Goal: Transaction & Acquisition: Purchase product/service

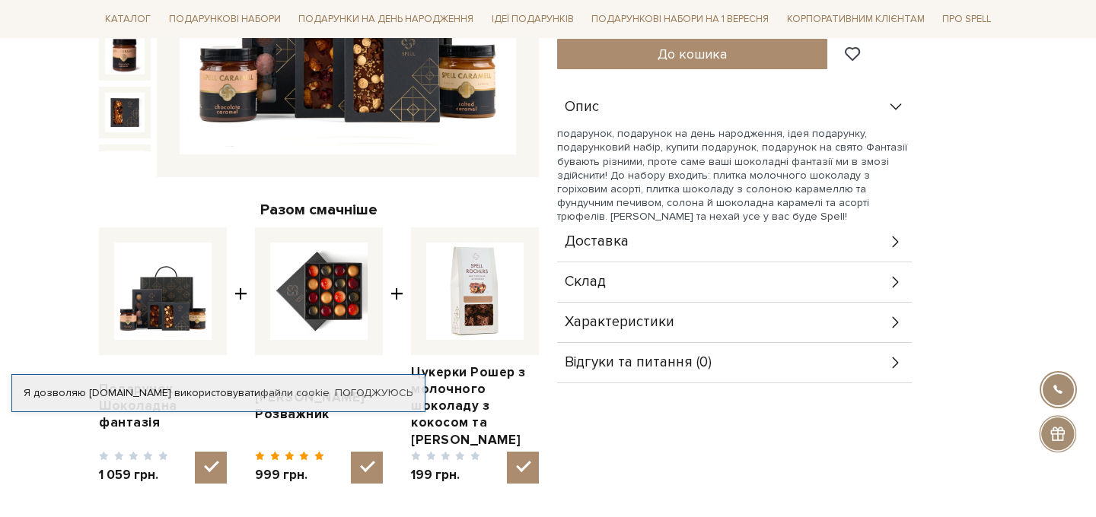
scroll to position [409, 0]
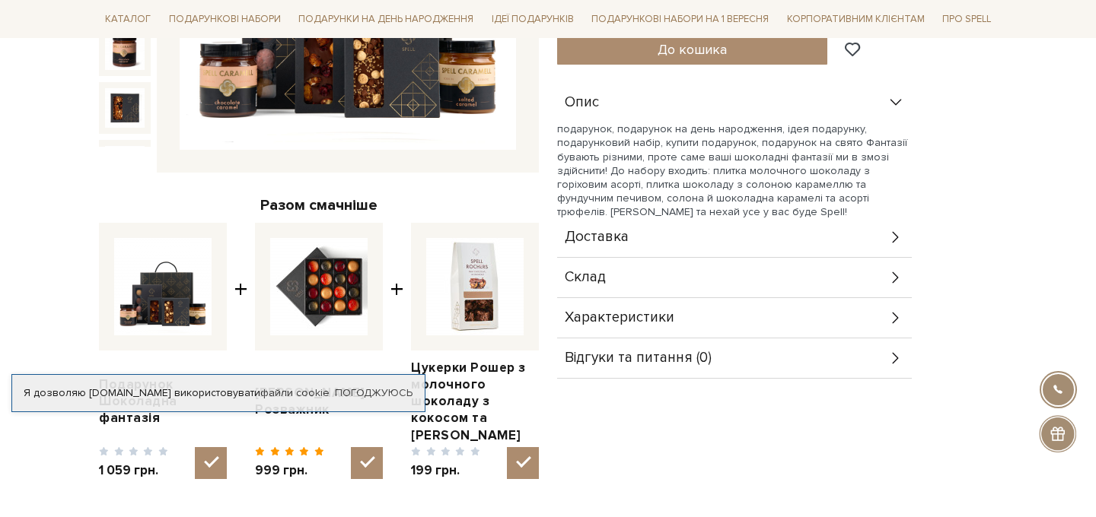
click at [623, 242] on span "Доставка" at bounding box center [597, 238] width 64 height 14
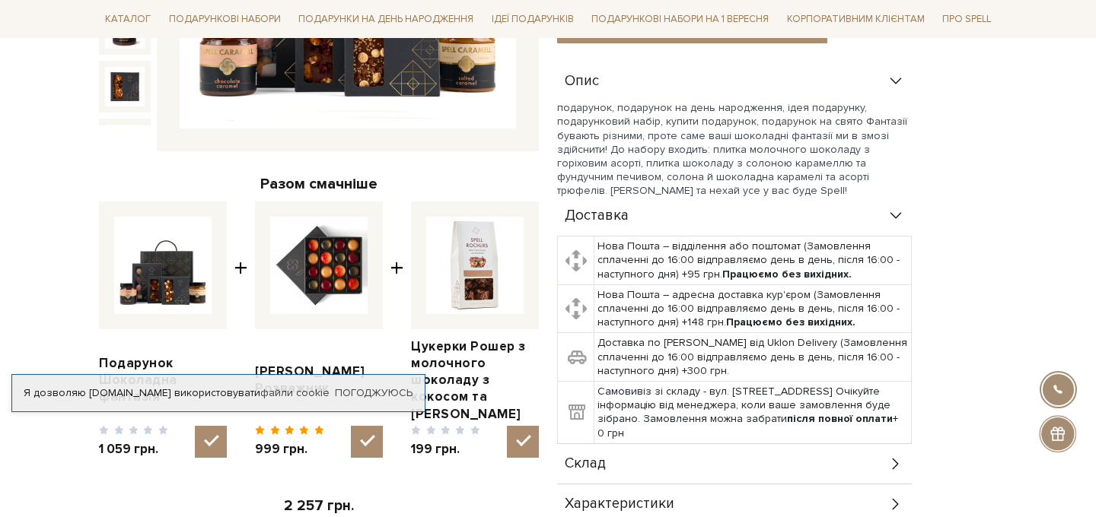
scroll to position [432, 0]
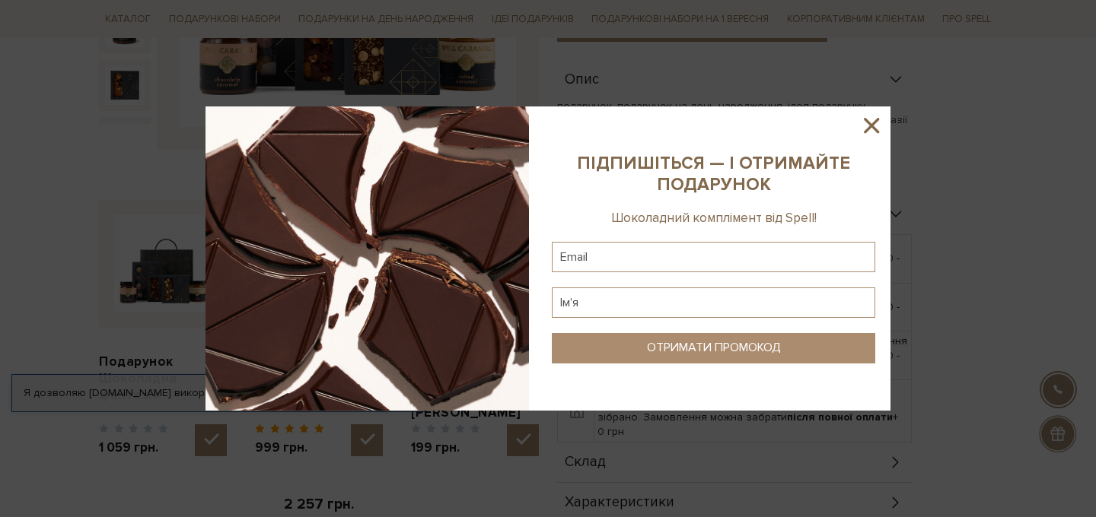
click at [867, 131] on icon at bounding box center [871, 126] width 26 height 26
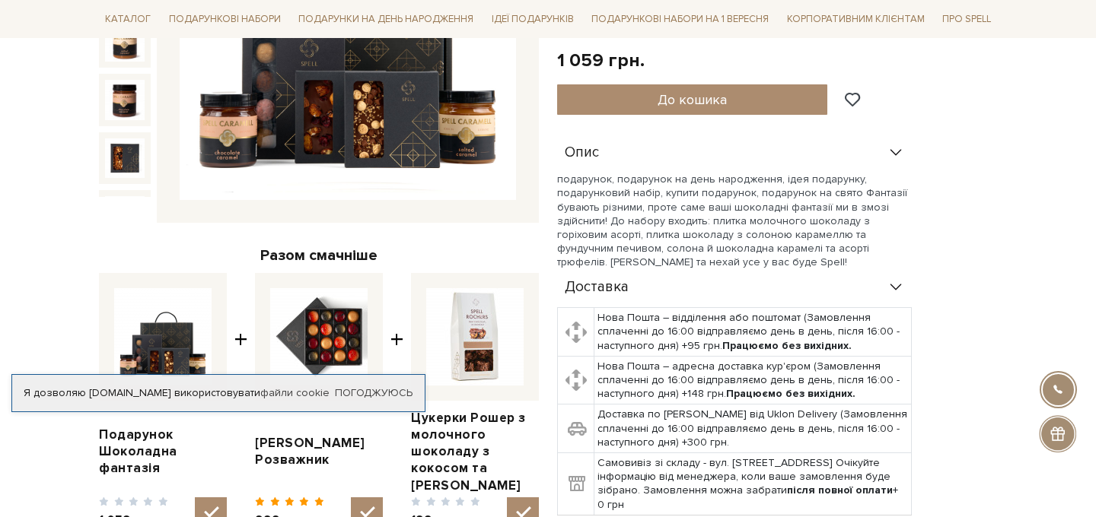
scroll to position [369, 0]
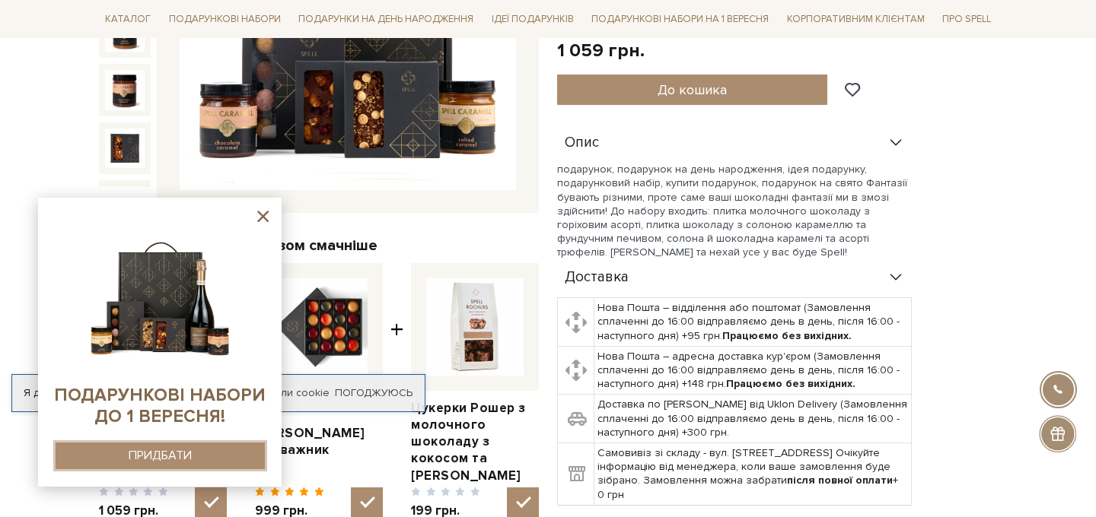
click at [164, 456] on div "ПРИДБАТИ" at bounding box center [160, 456] width 63 height 14
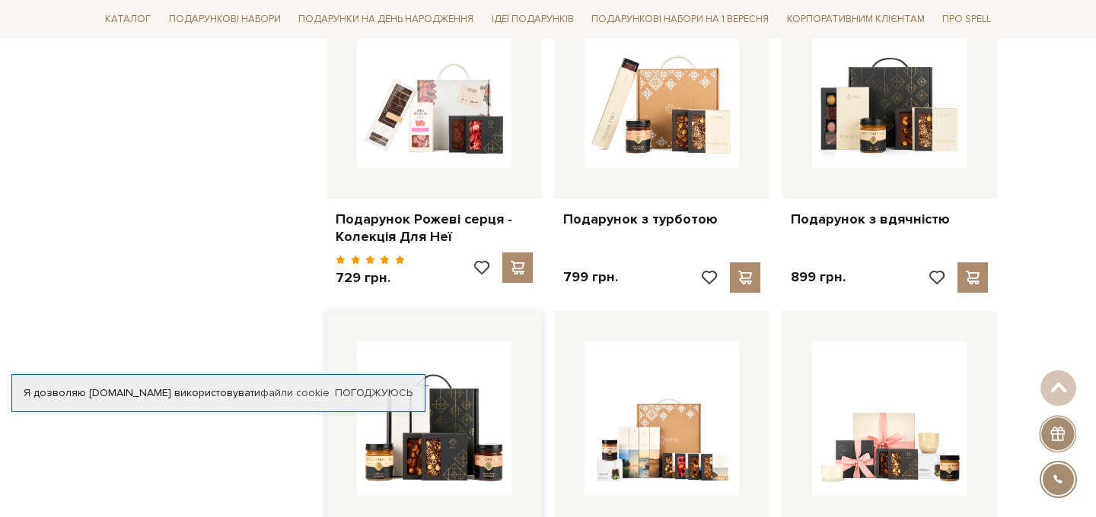
scroll to position [1281, 0]
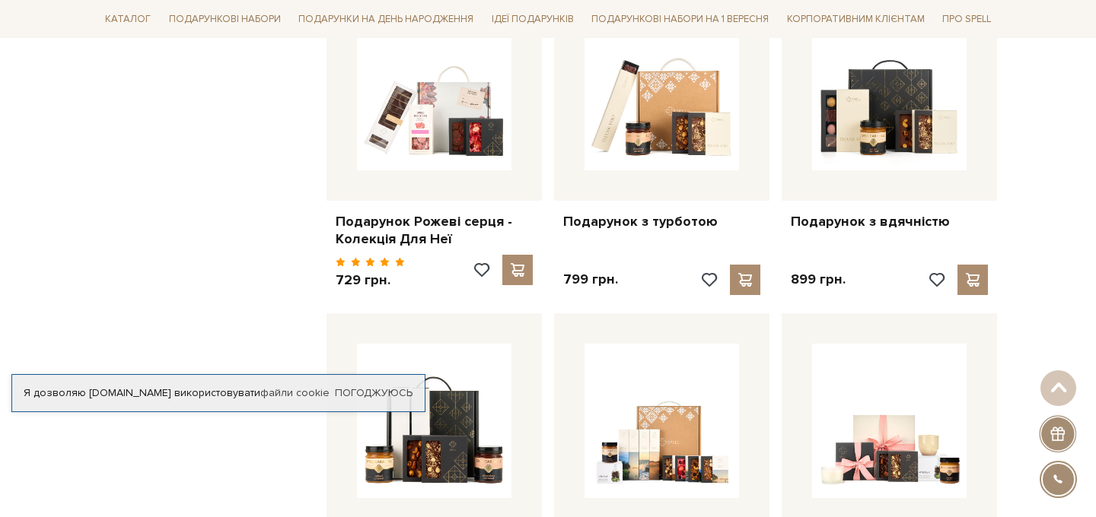
click at [180, 393] on div "Я дозволяю spellchocolate.com використовувати файли cookie" at bounding box center [218, 394] width 412 height 14
click at [351, 387] on link "Погоджуюсь" at bounding box center [374, 394] width 78 height 14
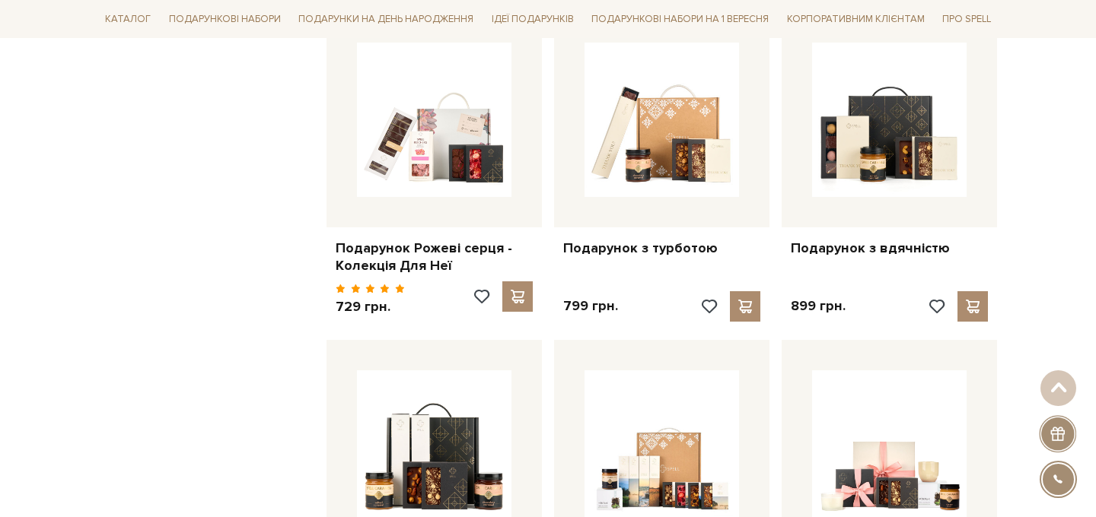
scroll to position [1256, 0]
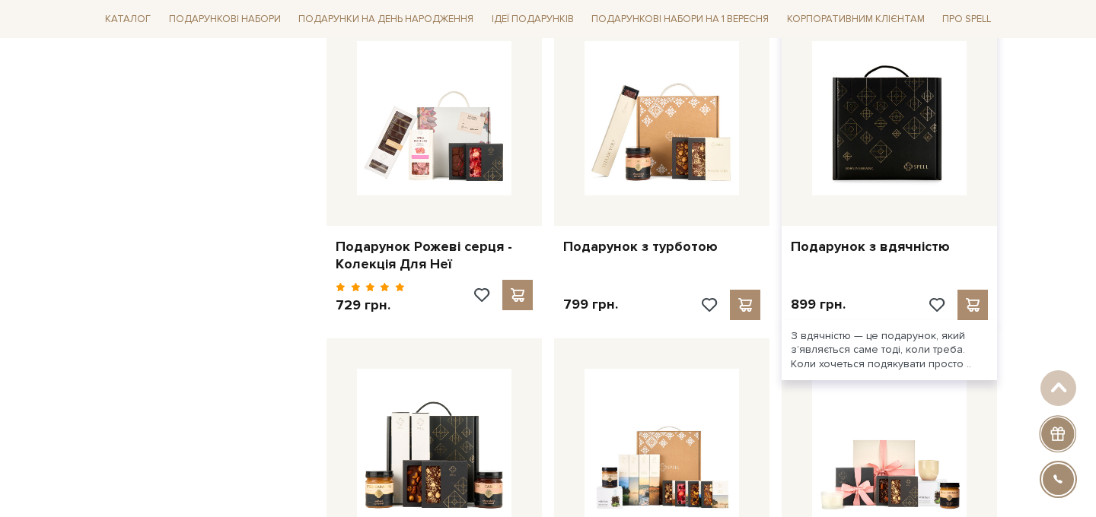
click at [865, 159] on img at bounding box center [889, 118] width 154 height 154
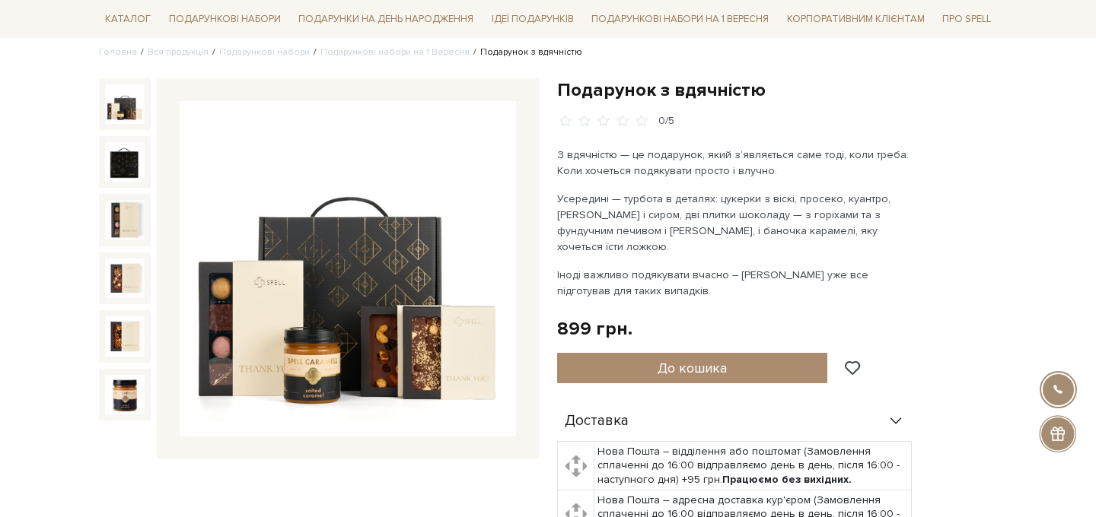
scroll to position [129, 0]
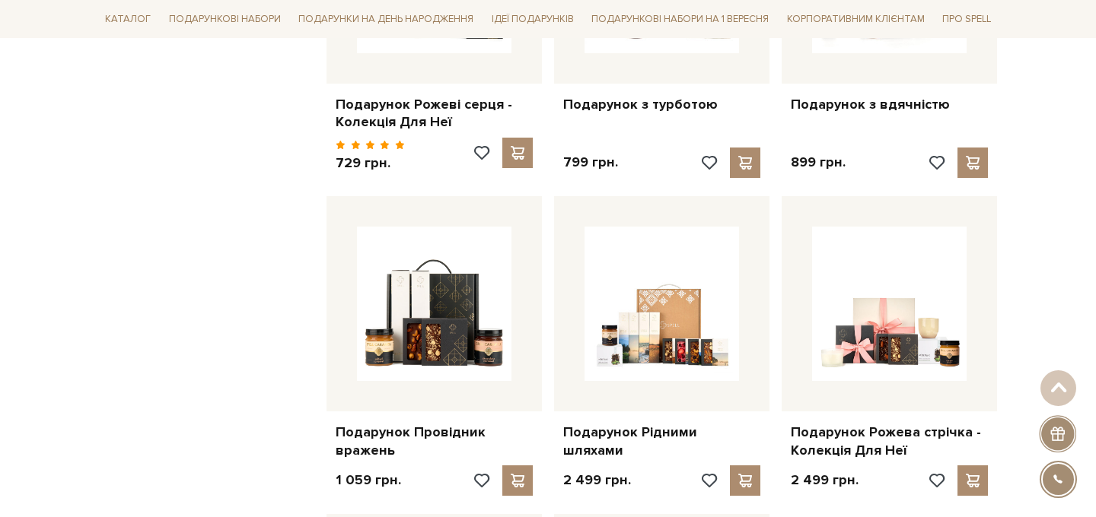
scroll to position [1414, 0]
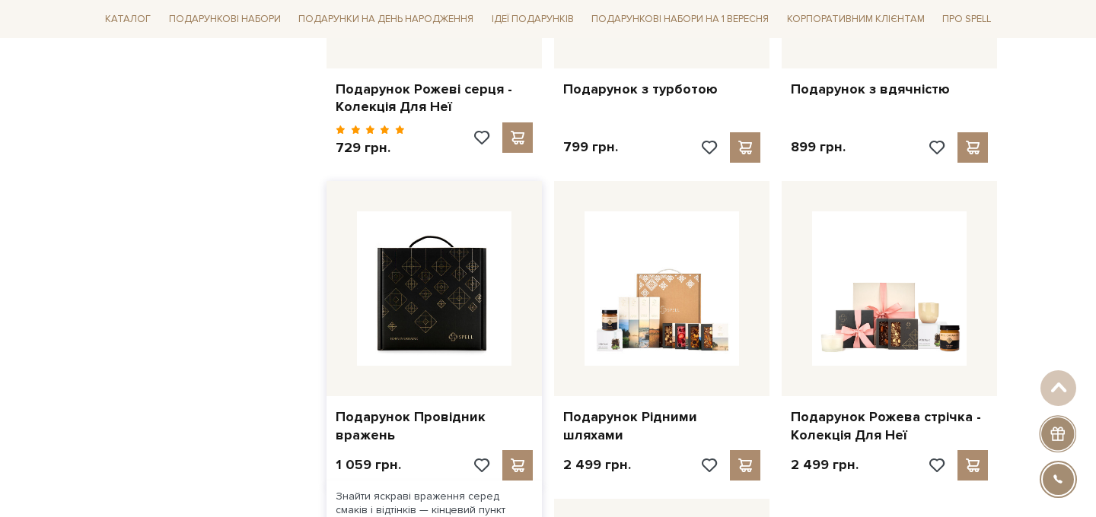
click at [452, 282] on img at bounding box center [434, 289] width 154 height 154
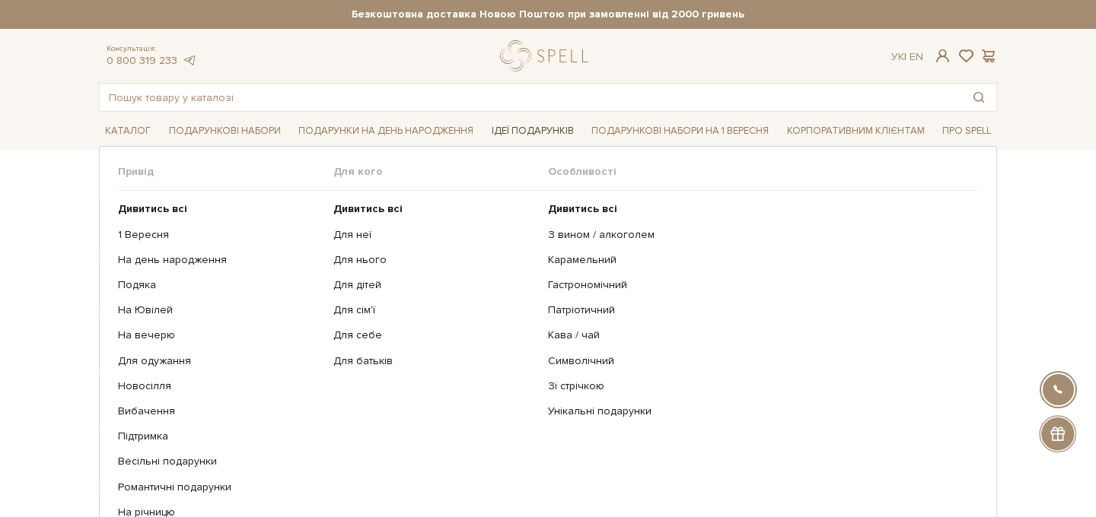
click at [525, 136] on link "Ідеї подарунків" at bounding box center [532, 131] width 94 height 24
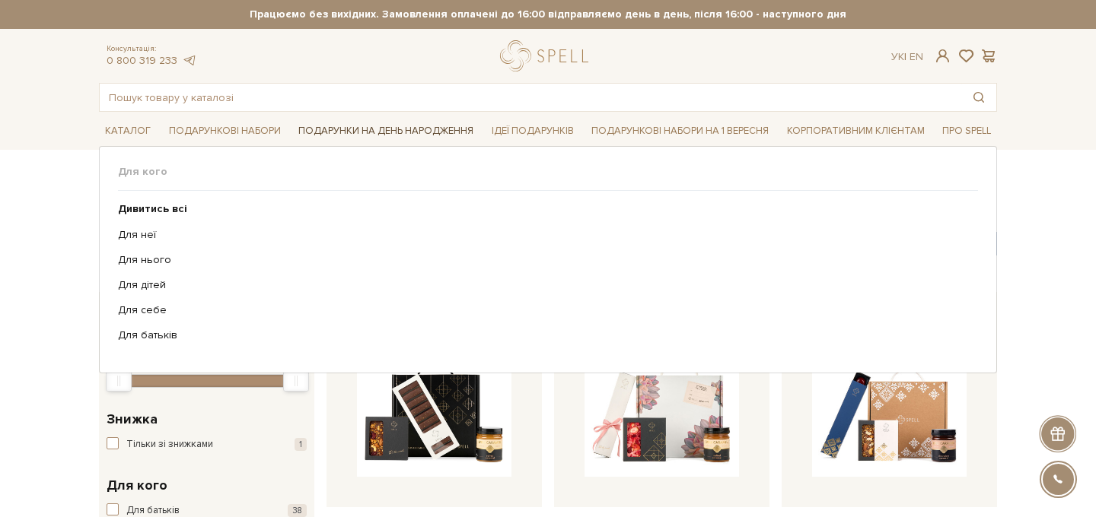
click at [408, 129] on link "Подарунки на День народження" at bounding box center [385, 131] width 187 height 24
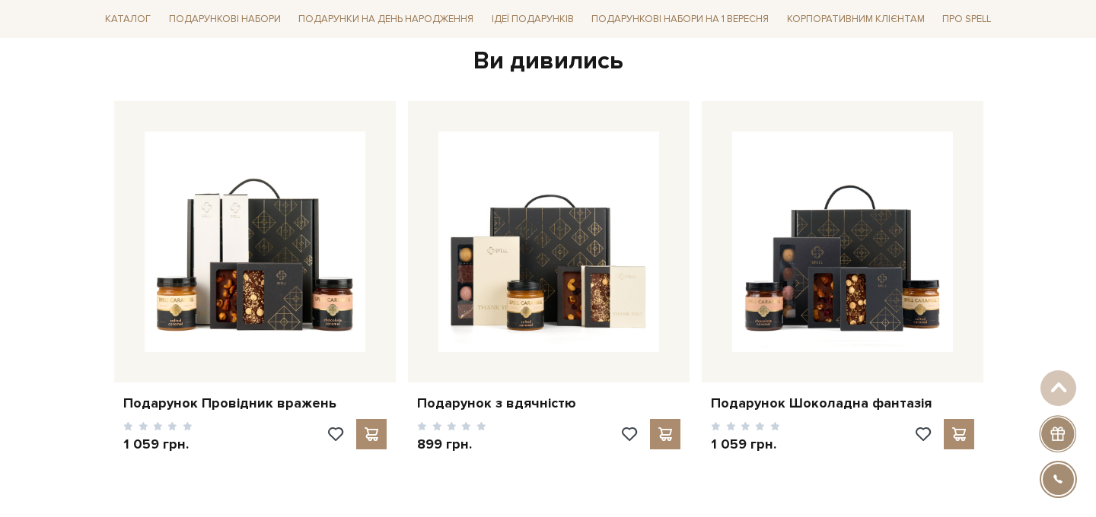
scroll to position [2474, 0]
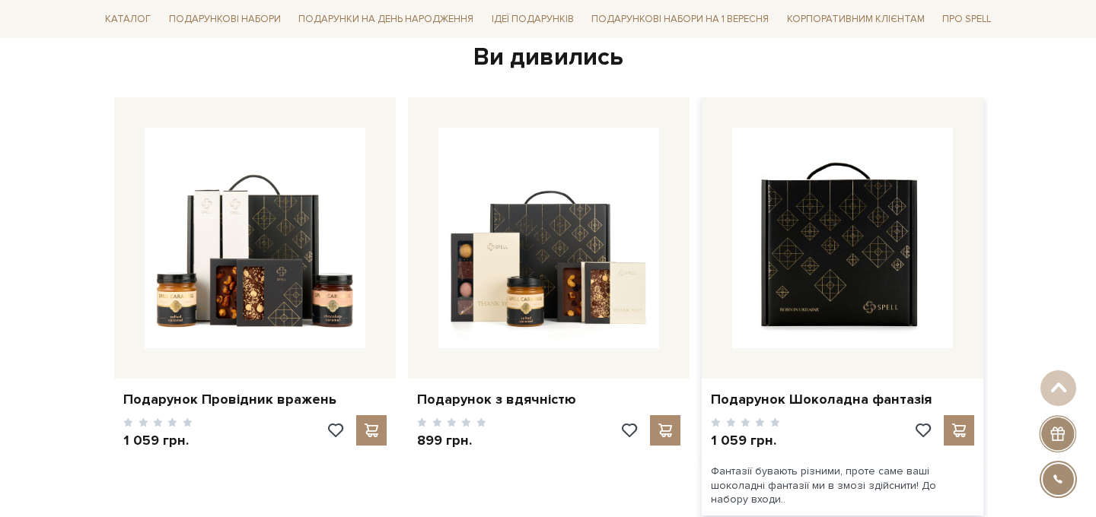
click at [809, 275] on img at bounding box center [842, 238] width 221 height 221
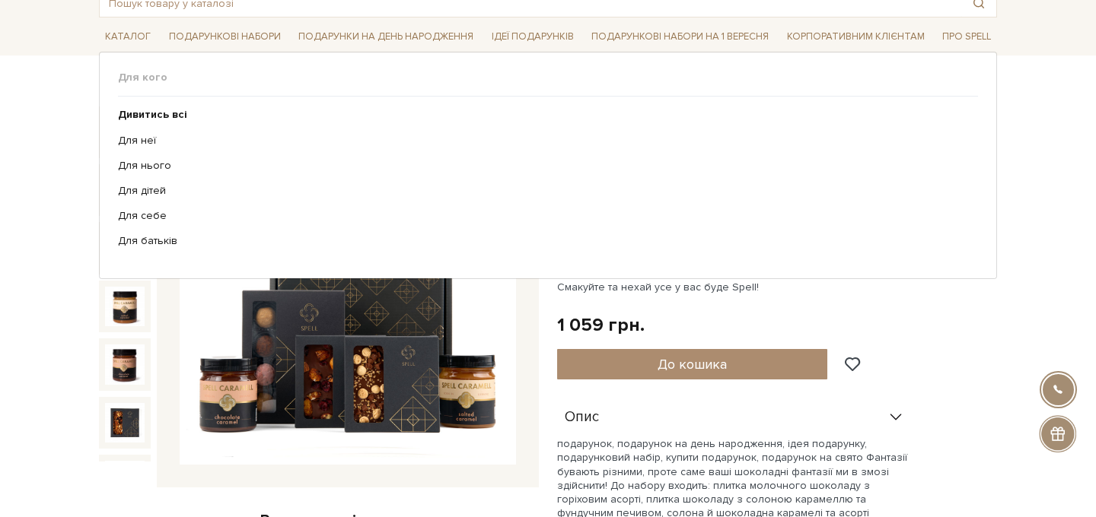
scroll to position [95, 0]
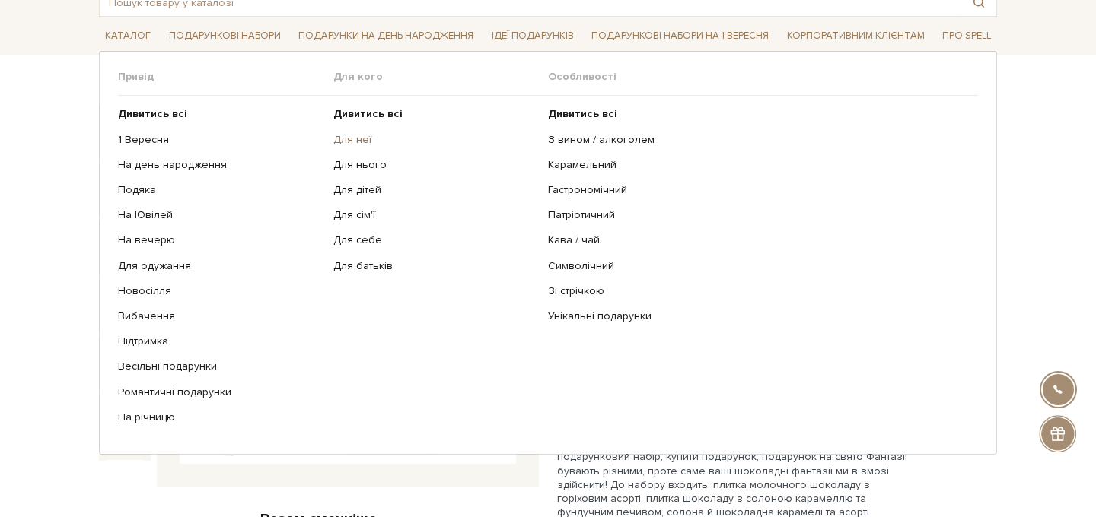
click at [366, 136] on link "Для неї" at bounding box center [435, 140] width 204 height 14
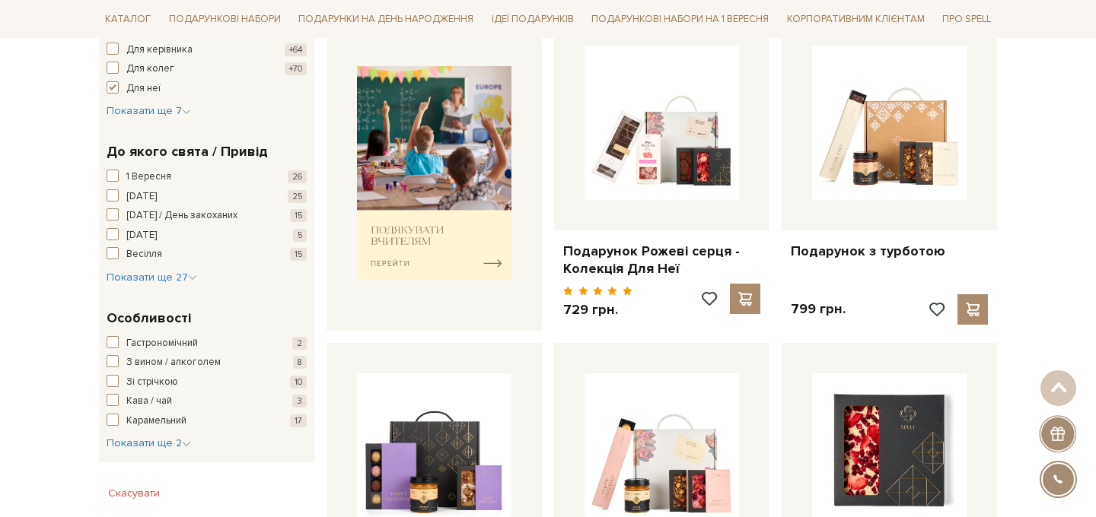
scroll to position [640, 0]
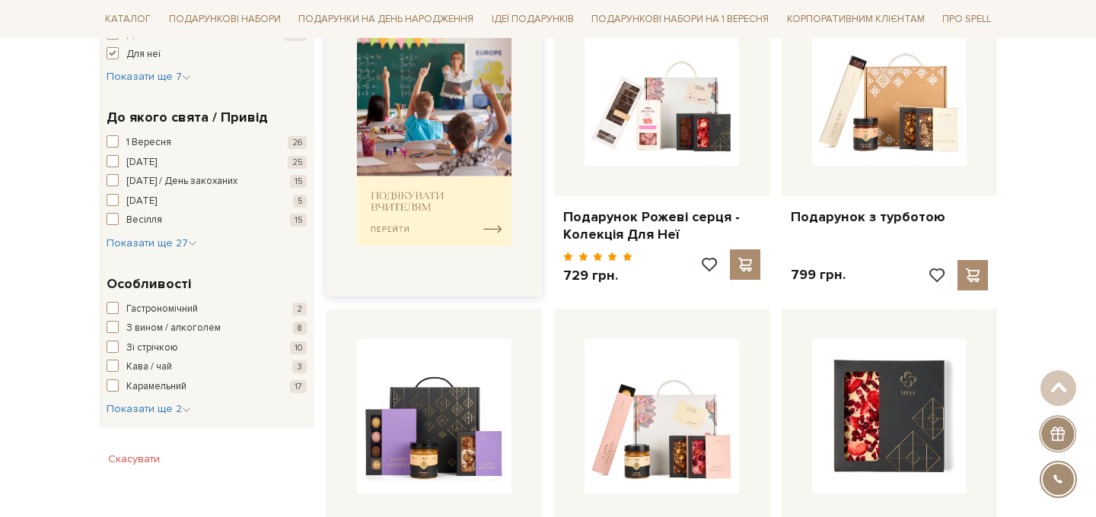
click at [428, 207] on img at bounding box center [434, 139] width 154 height 214
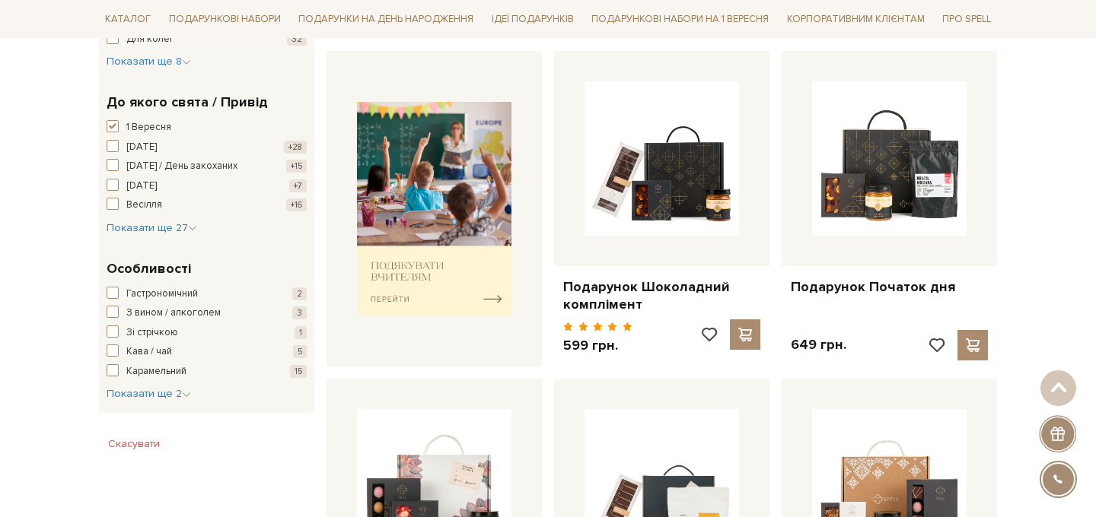
scroll to position [562, 0]
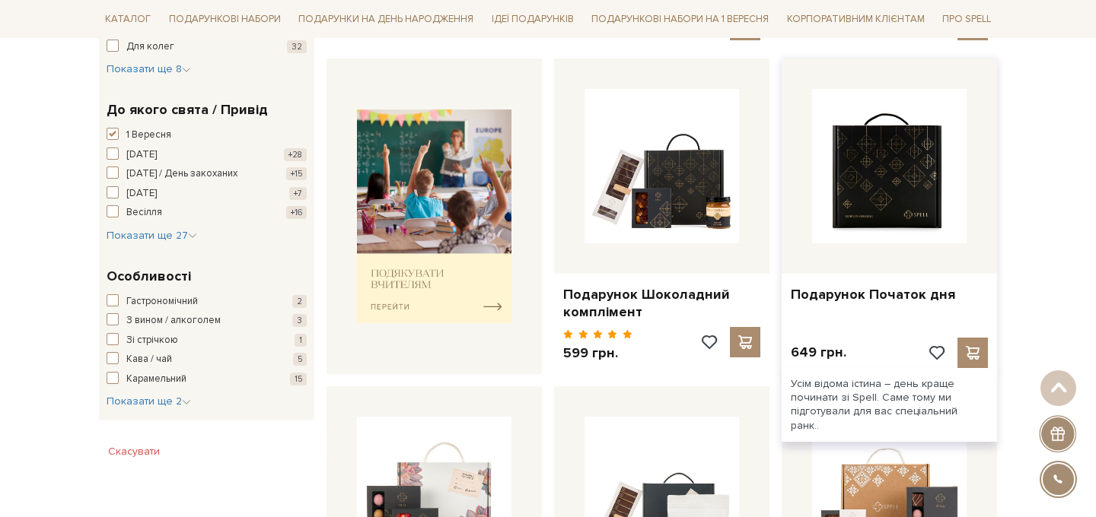
click at [896, 192] on img at bounding box center [889, 166] width 154 height 154
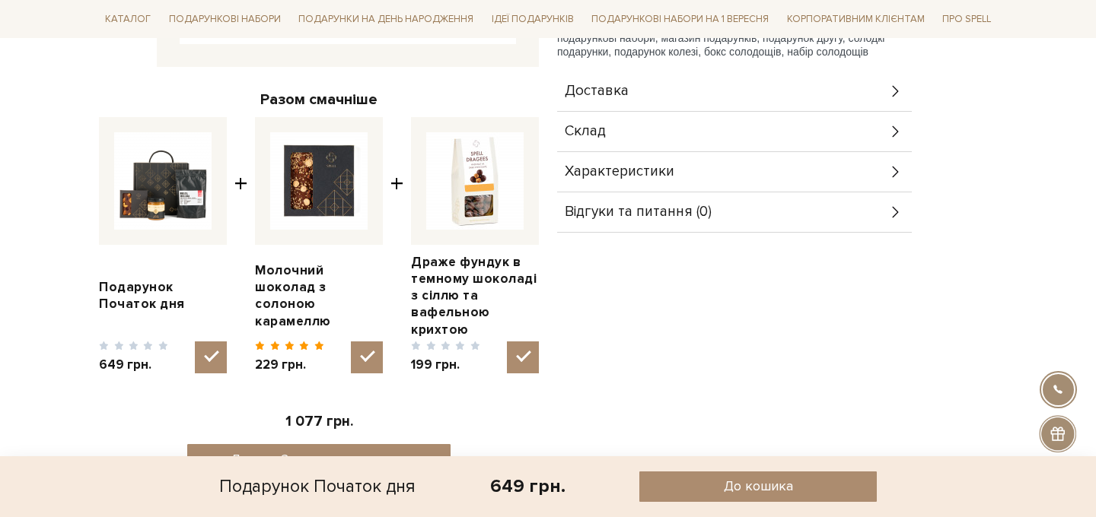
scroll to position [547, 0]
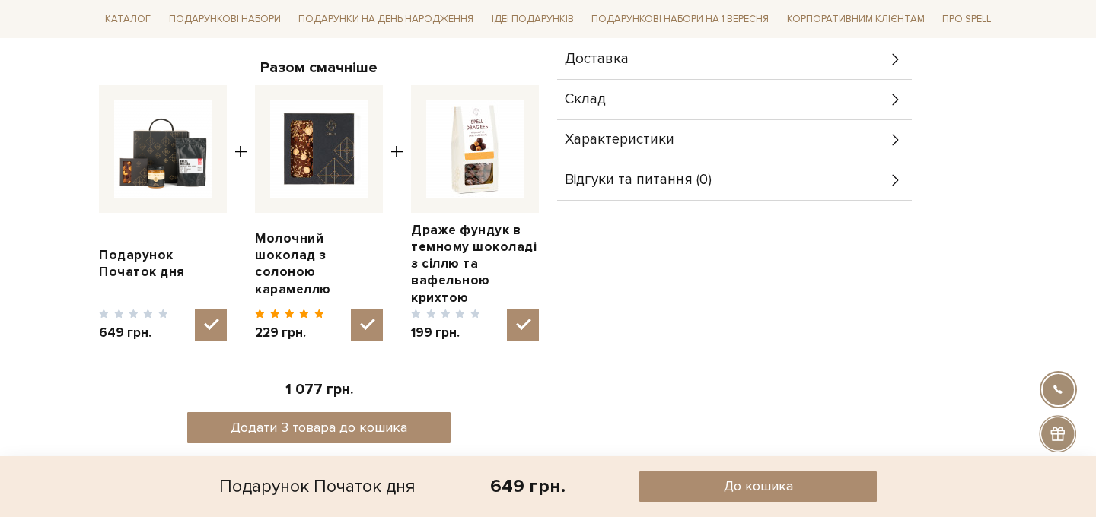
click at [721, 65] on div "Доставка" at bounding box center [734, 60] width 355 height 40
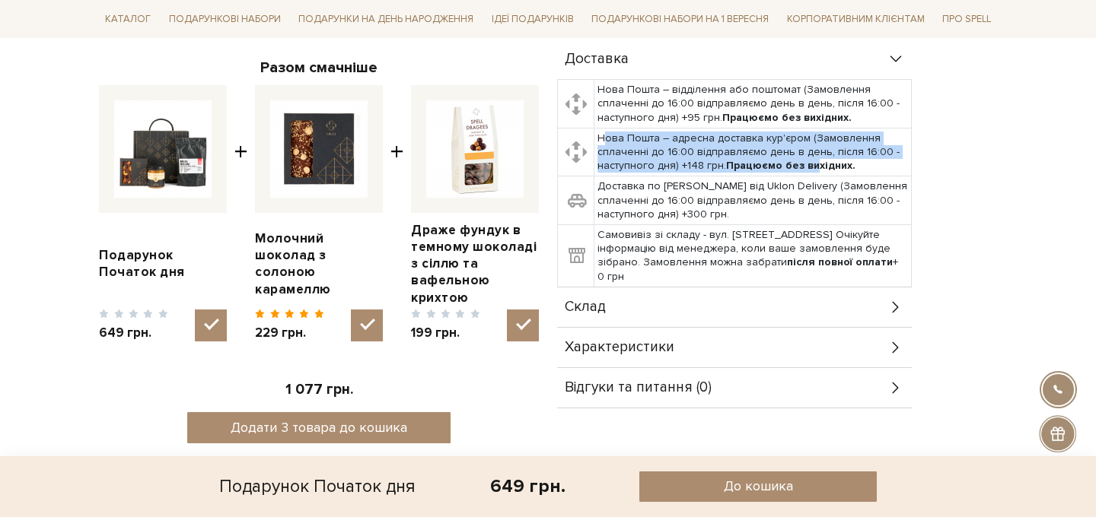
drag, startPoint x: 601, startPoint y: 138, endPoint x: 810, endPoint y: 164, distance: 210.1
click at [810, 164] on td "Нова Пошта – адресна доставка кур'єром (Замовлення сплаченні до 16:00 відправля…" at bounding box center [752, 152] width 317 height 49
drag, startPoint x: 859, startPoint y: 173, endPoint x: 597, endPoint y: 138, distance: 264.0
click at [597, 138] on td "Нова Пошта – адресна доставка кур'єром (Замовлення сплаченні до 16:00 відправля…" at bounding box center [752, 152] width 317 height 49
copy td "Нова Пошта – адресна доставка кур'єром (Замовлення сплаченні до 16:00 відправля…"
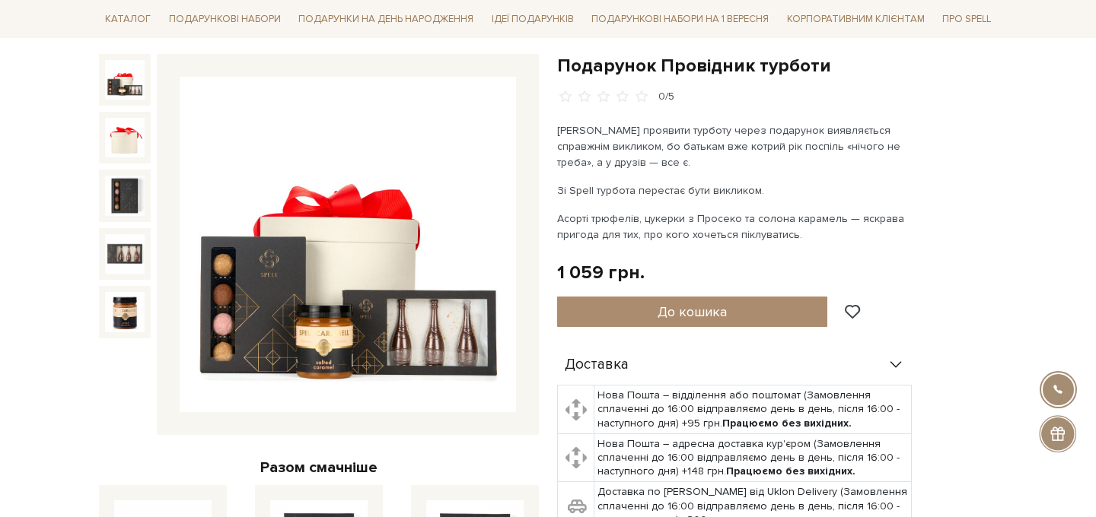
scroll to position [164, 0]
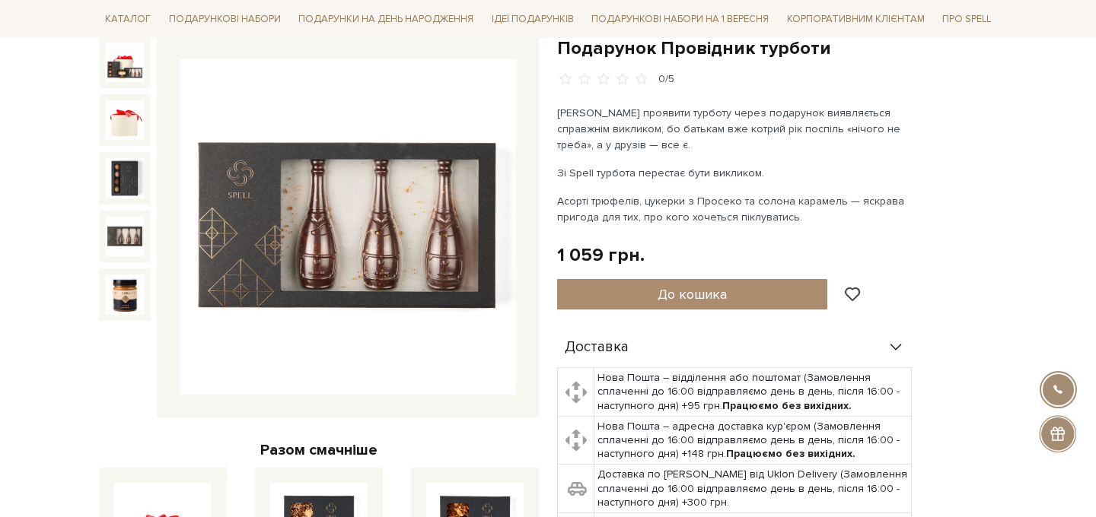
click at [138, 240] on img at bounding box center [125, 237] width 40 height 40
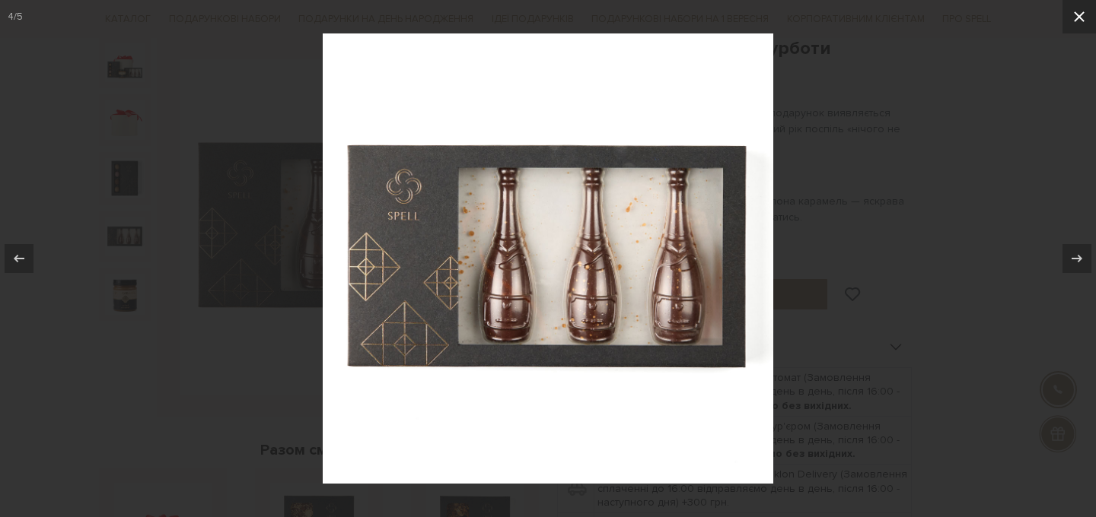
click at [1071, 25] on icon at bounding box center [1079, 17] width 18 height 18
